Goal: Task Accomplishment & Management: Manage account settings

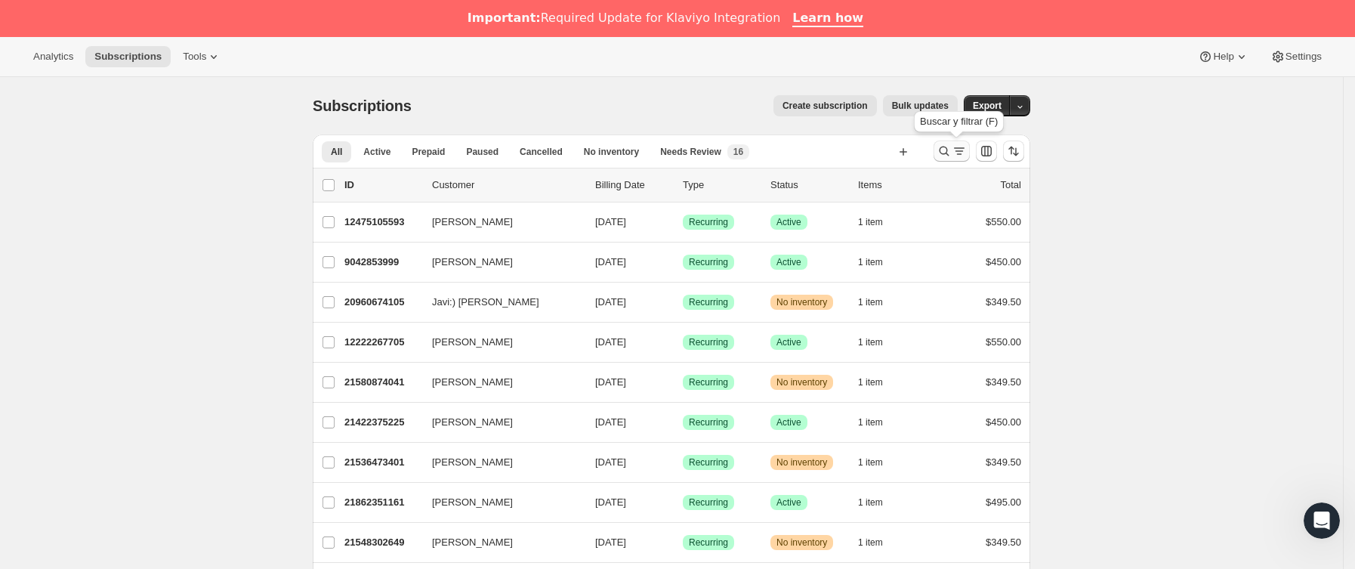
click at [966, 152] on icon "Buscar y filtrar resultados" at bounding box center [959, 151] width 15 height 15
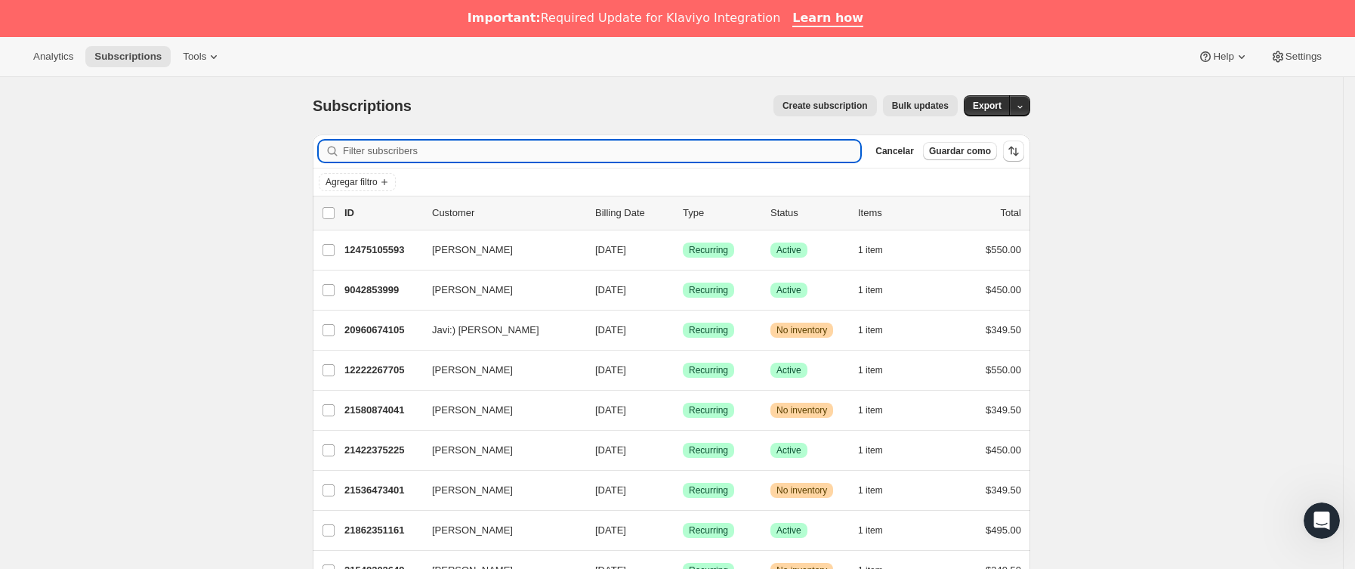
click at [518, 157] on input "Filter subscribers" at bounding box center [602, 151] width 518 height 21
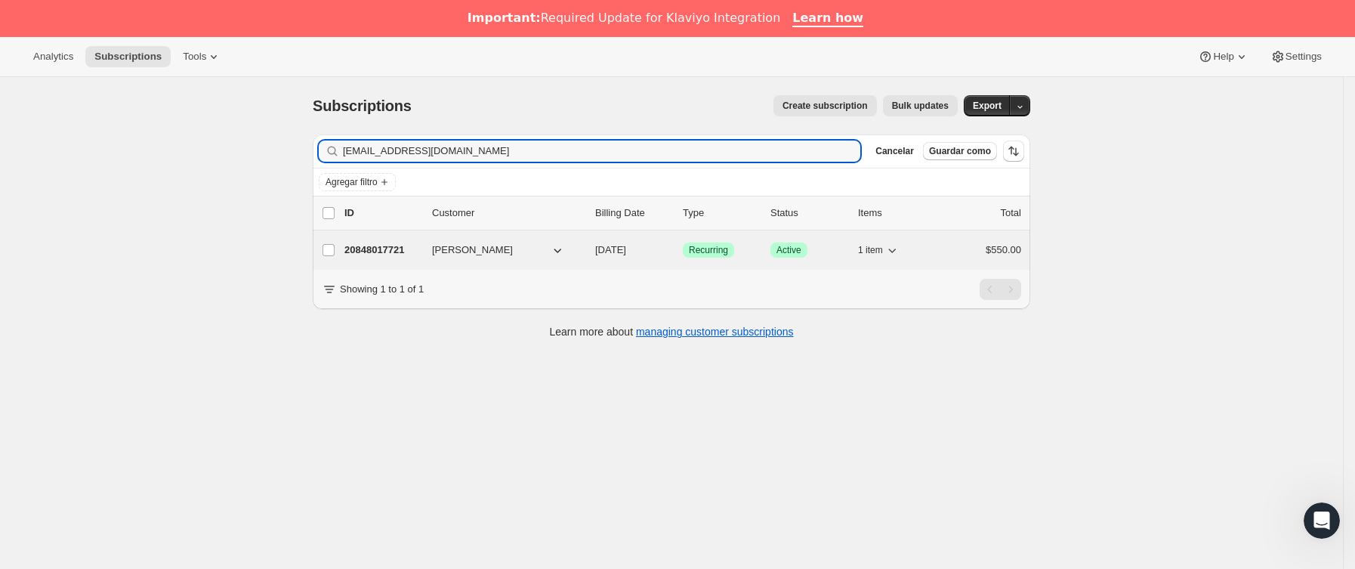
type input "[EMAIL_ADDRESS][DOMAIN_NAME]"
click at [413, 243] on p "20848017721" at bounding box center [383, 250] width 76 height 15
